Goal: Complete application form

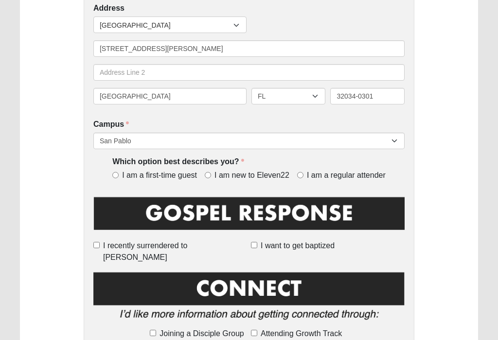
scroll to position [251, 0]
click at [308, 173] on span "I am a regular attender" at bounding box center [346, 175] width 79 height 11
click at [303, 173] on input "I am a regular attender" at bounding box center [300, 175] width 6 height 6
radio input "true"
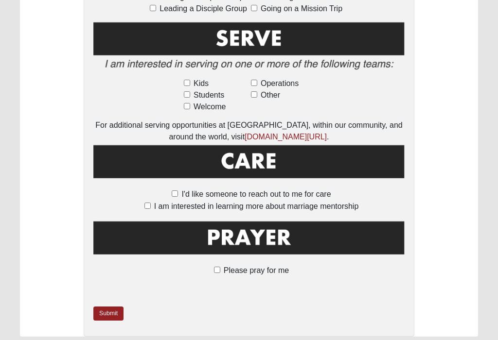
scroll to position [596, 0]
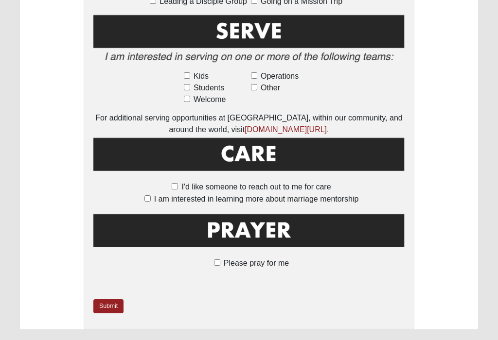
click at [228, 259] on span "Please pray for me" at bounding box center [256, 263] width 65 height 8
click at [220, 260] on input "Please pray for me" at bounding box center [217, 263] width 6 height 6
checkbox input "true"
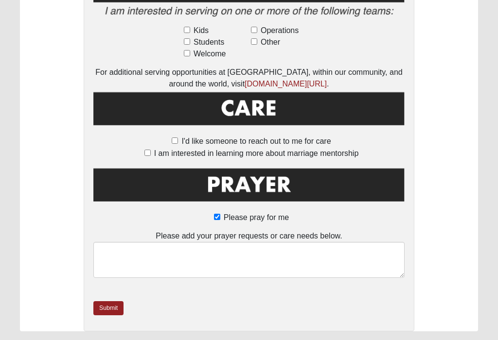
scroll to position [643, 0]
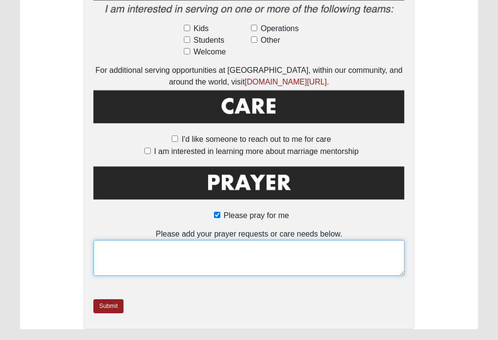
click at [319, 244] on textarea at bounding box center [248, 258] width 311 height 36
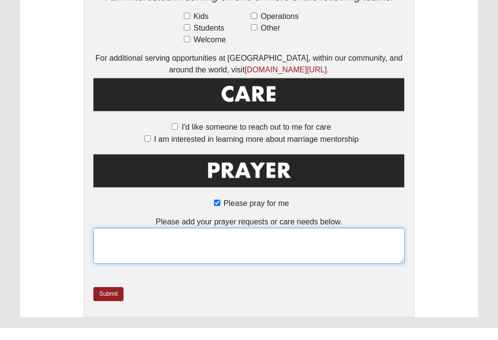
paste textarea "Last year, I spent 5½ months in the [MEDICAL_DATA], during which I was on oxyge…"
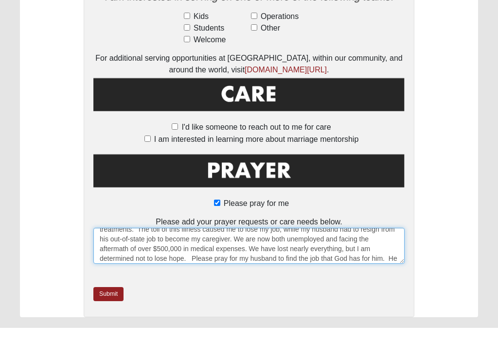
scroll to position [55, 0]
click at [185, 240] on textarea "Last year, I spent 5½ months in the [MEDICAL_DATA], during which I was on oxyge…" at bounding box center [248, 258] width 311 height 36
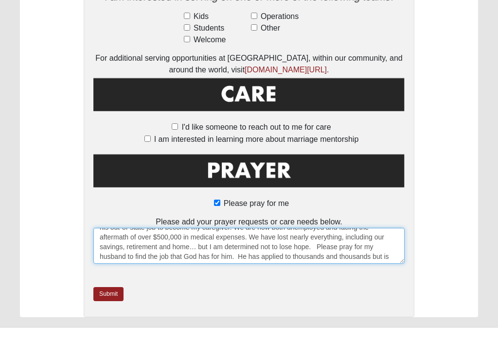
scroll to position [56, 0]
click at [396, 245] on textarea "Last year, I spent 5½ months in the [MEDICAL_DATA], during which I was on oxyge…" at bounding box center [248, 258] width 311 height 36
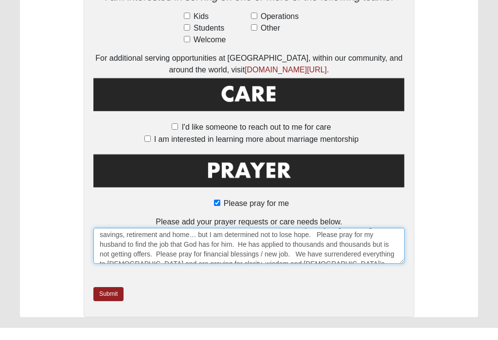
scroll to position [68, 0]
type textarea "Last year, I spent 5½ months in the [MEDICAL_DATA], during which I was on oxyge…"
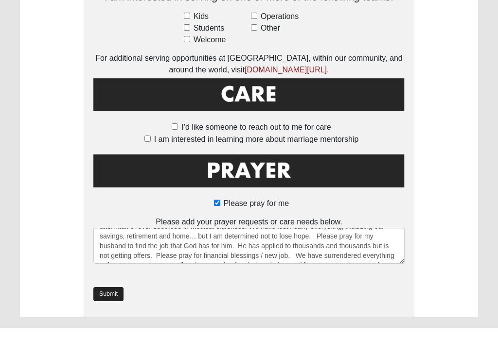
click at [112, 300] on link "Submit" at bounding box center [108, 307] width 30 height 14
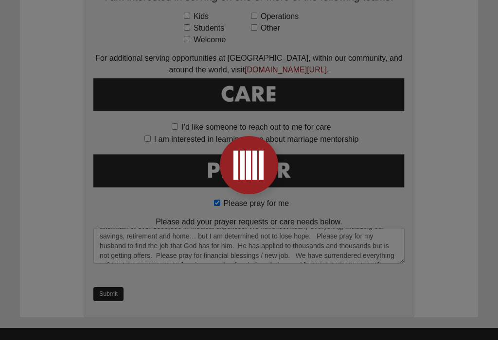
scroll to position [0, 0]
